Goal: Task Accomplishment & Management: Complete application form

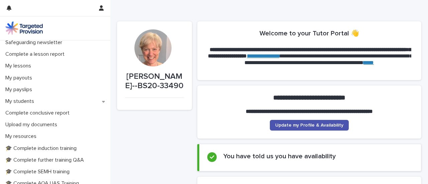
scroll to position [74, 0]
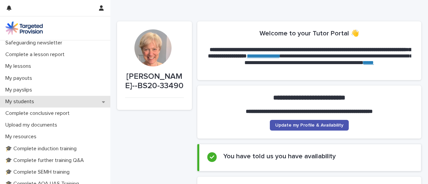
click at [103, 105] on div "My students" at bounding box center [55, 102] width 110 height 12
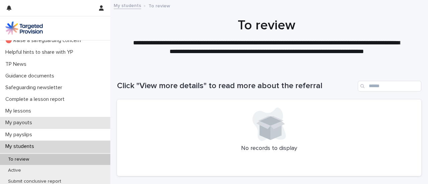
scroll to position [29, 0]
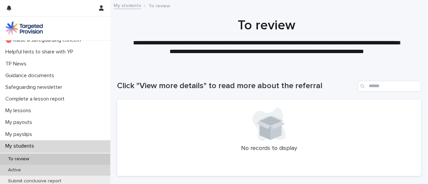
click at [79, 169] on div "Active" at bounding box center [55, 170] width 110 height 11
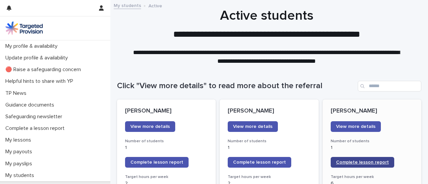
click at [344, 163] on span "Complete lesson report" at bounding box center [362, 162] width 53 height 5
click at [356, 163] on span "Complete lesson report" at bounding box center [362, 162] width 53 height 5
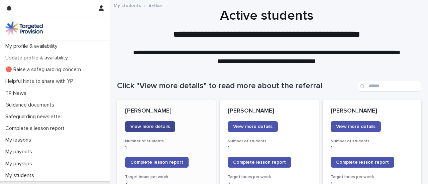
click at [151, 128] on span "View more details" at bounding box center [150, 127] width 39 height 5
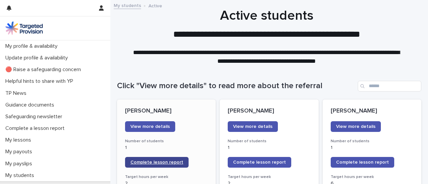
click at [161, 161] on span "Complete lesson report" at bounding box center [157, 162] width 53 height 5
